Goal: Information Seeking & Learning: Learn about a topic

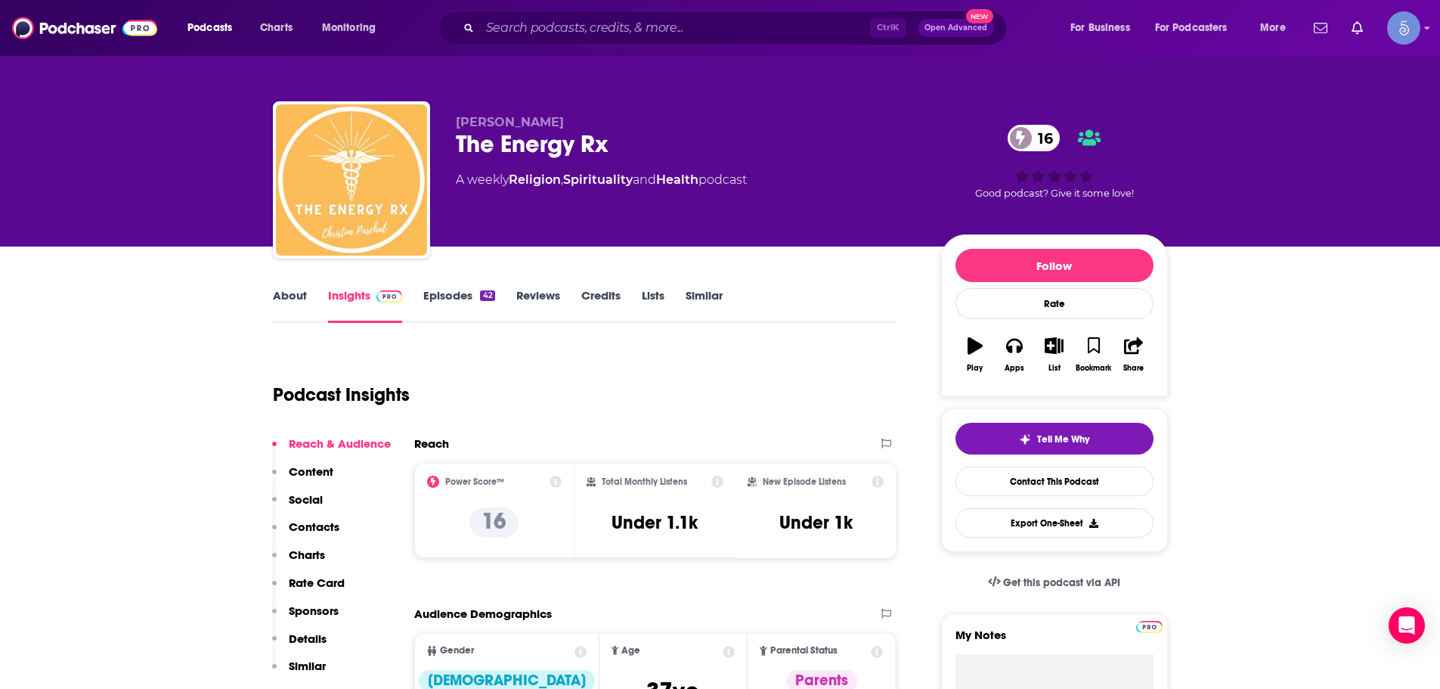
click at [593, 43] on div "Ctrl K Open Advanced New" at bounding box center [722, 28] width 568 height 35
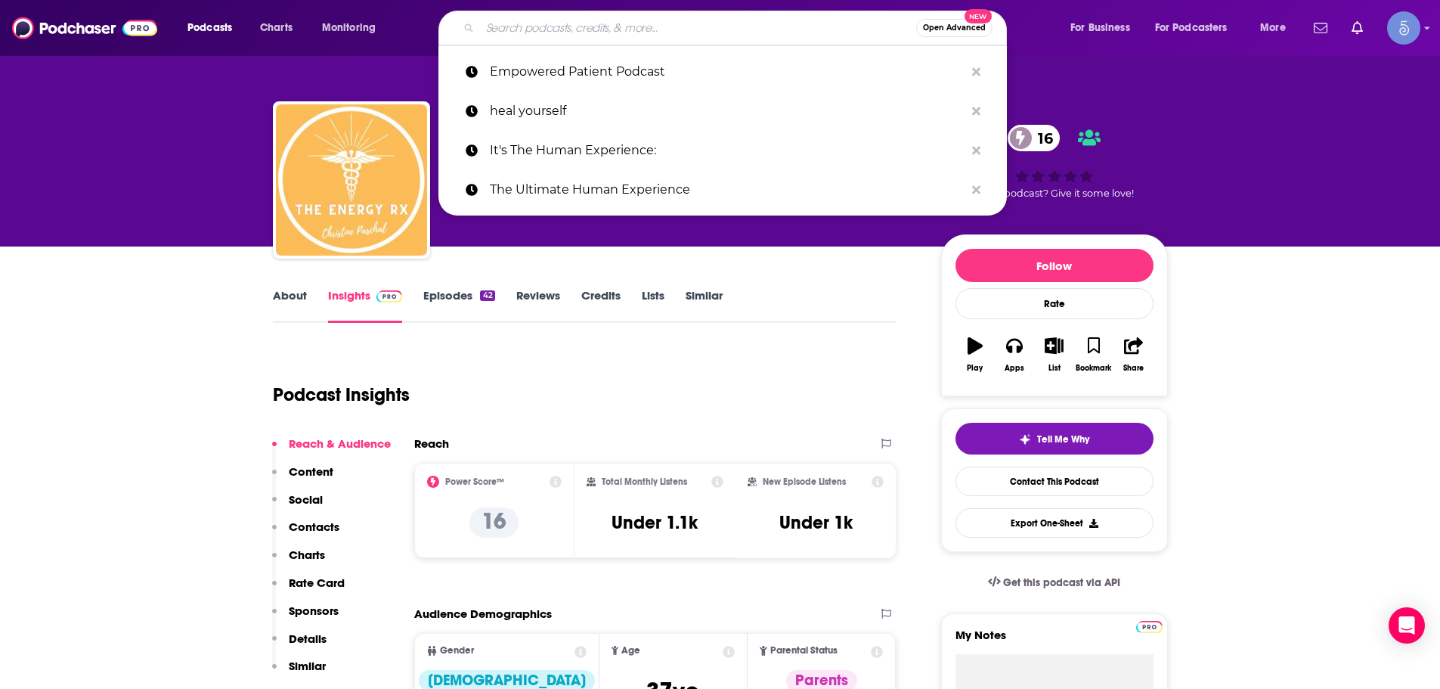
click at [590, 30] on input "Search podcasts, credits, & more..." at bounding box center [698, 28] width 436 height 24
paste input "Healing Through You"
type input "Healing Through You"
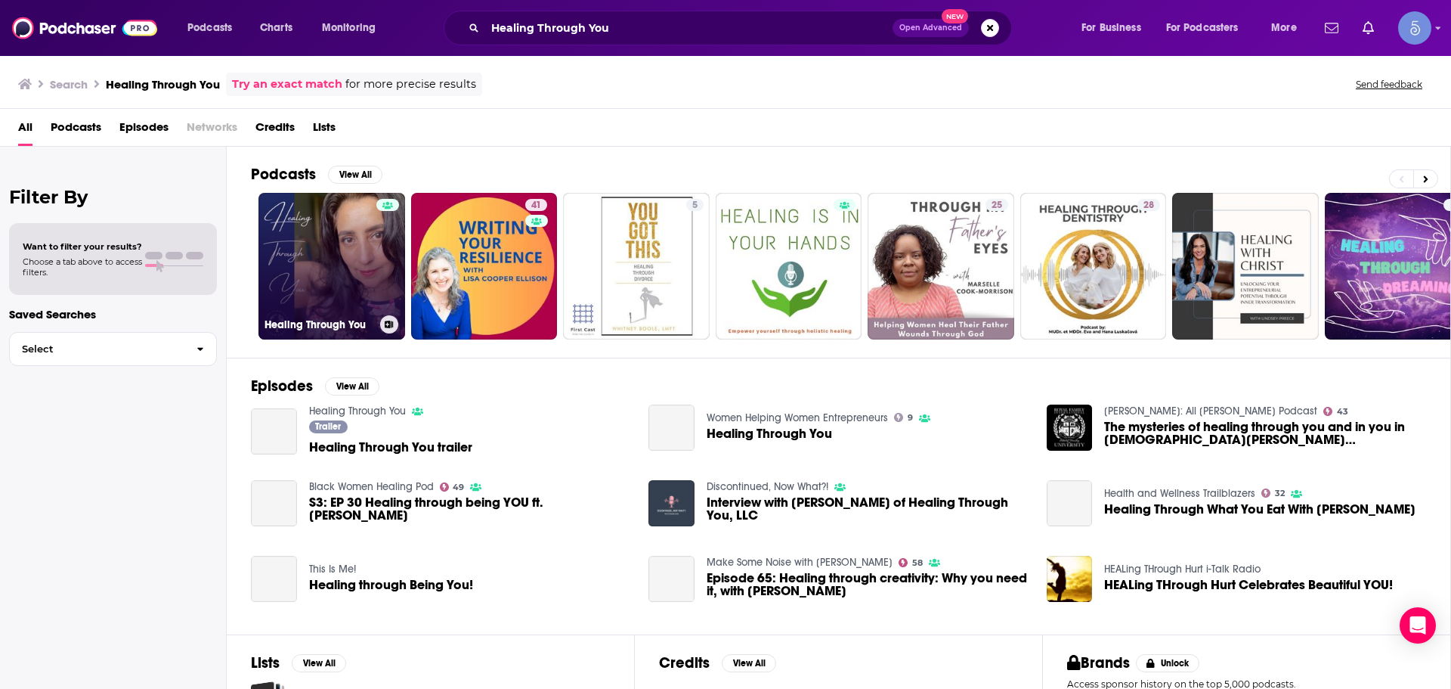
click at [333, 287] on link "Healing Through You" at bounding box center [331, 266] width 147 height 147
